Goal: Task Accomplishment & Management: Use online tool/utility

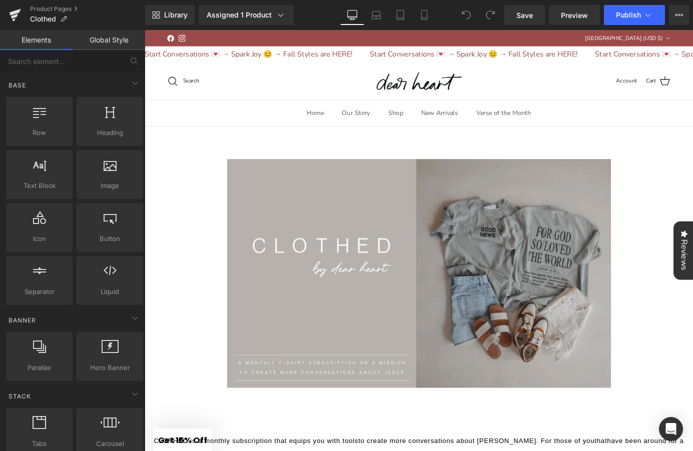
scroll to position [923, 0]
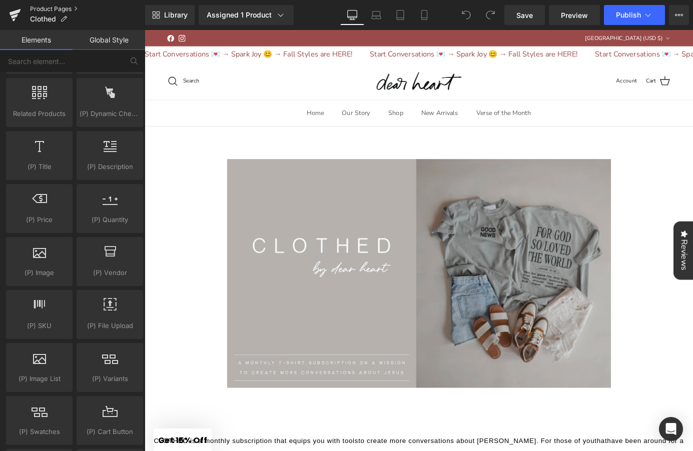
click at [57, 9] on link "Product Pages" at bounding box center [87, 9] width 115 height 8
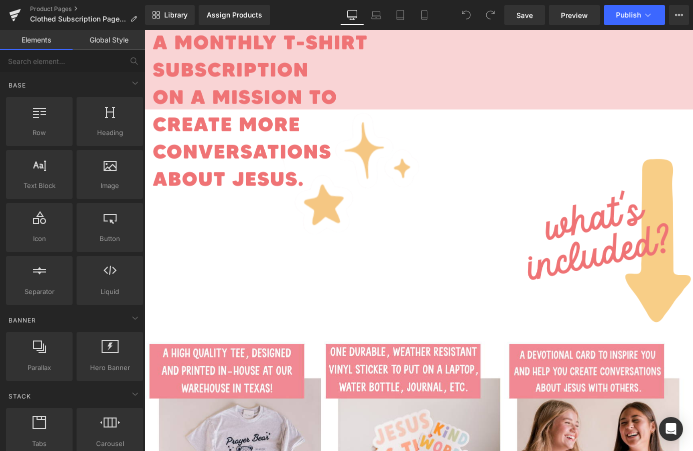
scroll to position [109, 0]
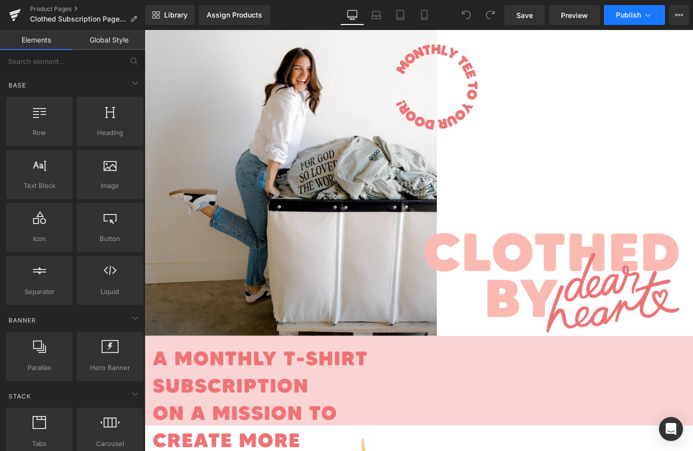
click at [617, 17] on span "Publish" at bounding box center [628, 15] width 25 height 8
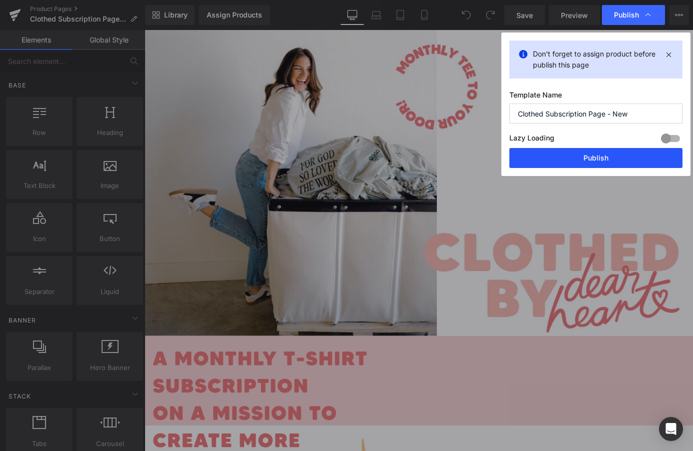
click at [592, 165] on button "Publish" at bounding box center [595, 158] width 173 height 20
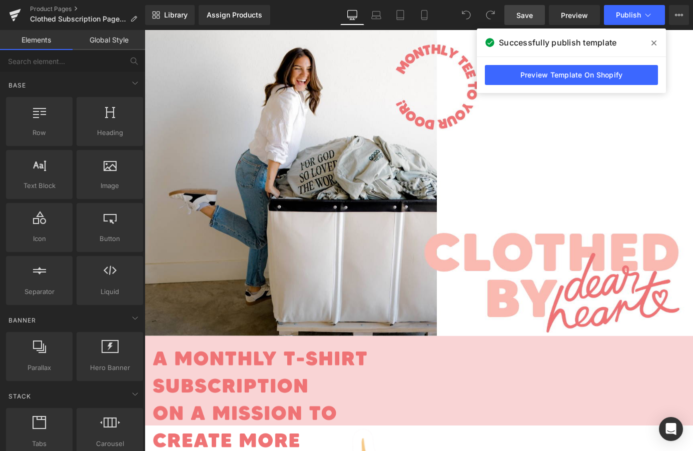
click at [531, 12] on span "Save" at bounding box center [524, 15] width 17 height 11
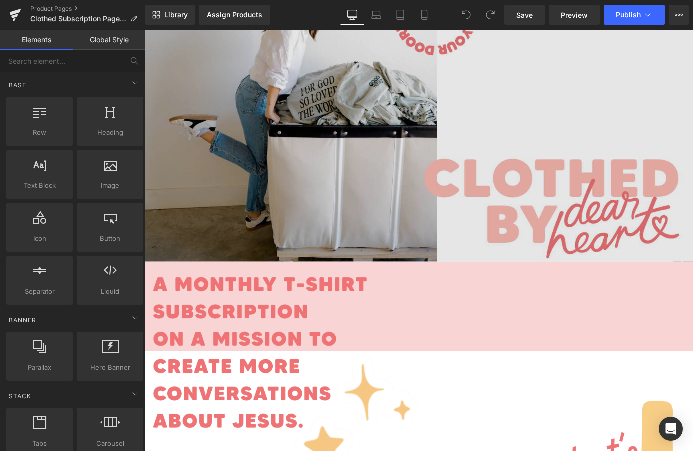
scroll to position [249, 0]
